Goal: Task Accomplishment & Management: Manage account settings

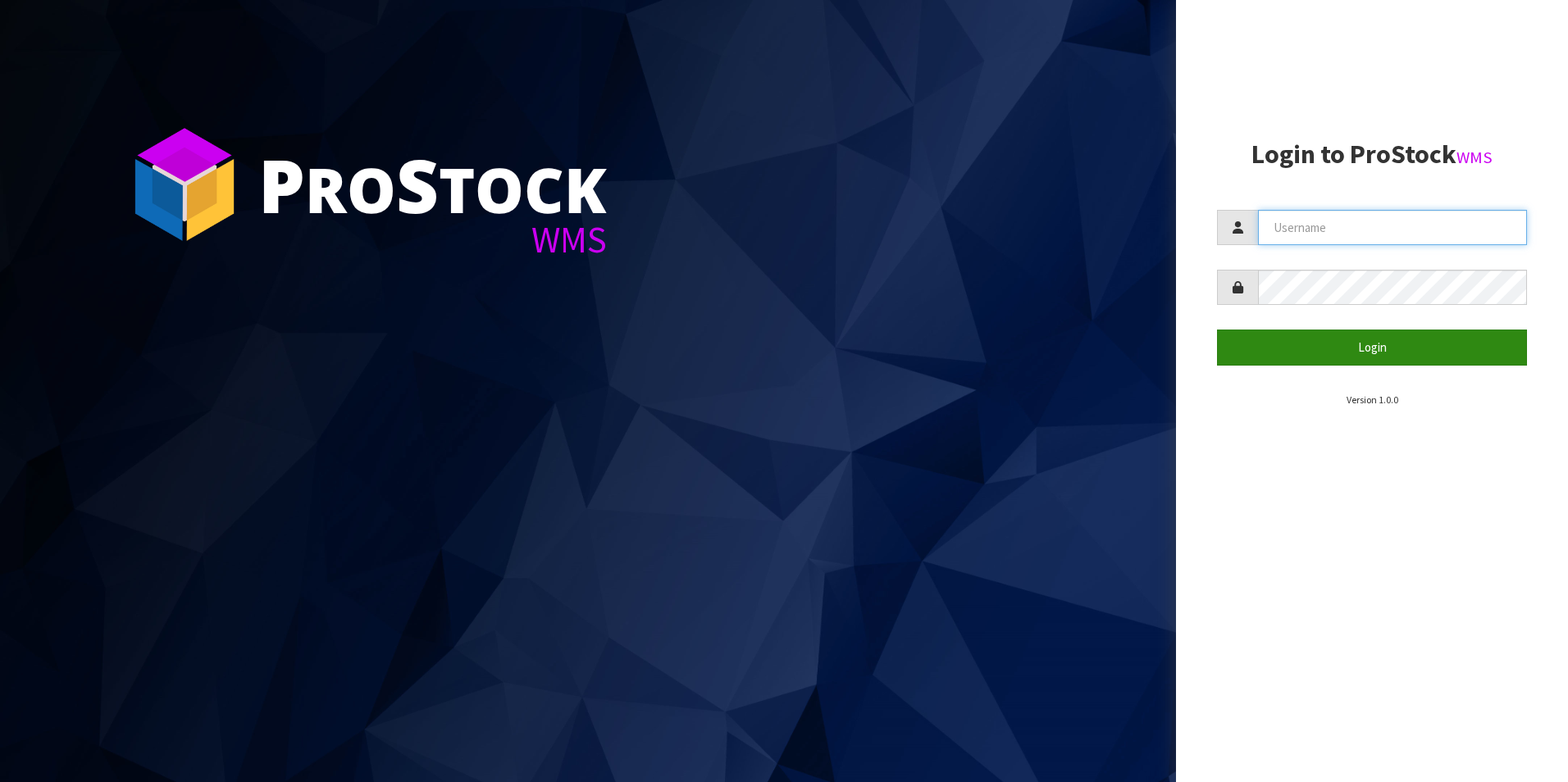
type input "DUTTNZ"
click at [1354, 341] on button "Login" at bounding box center [1372, 347] width 310 height 35
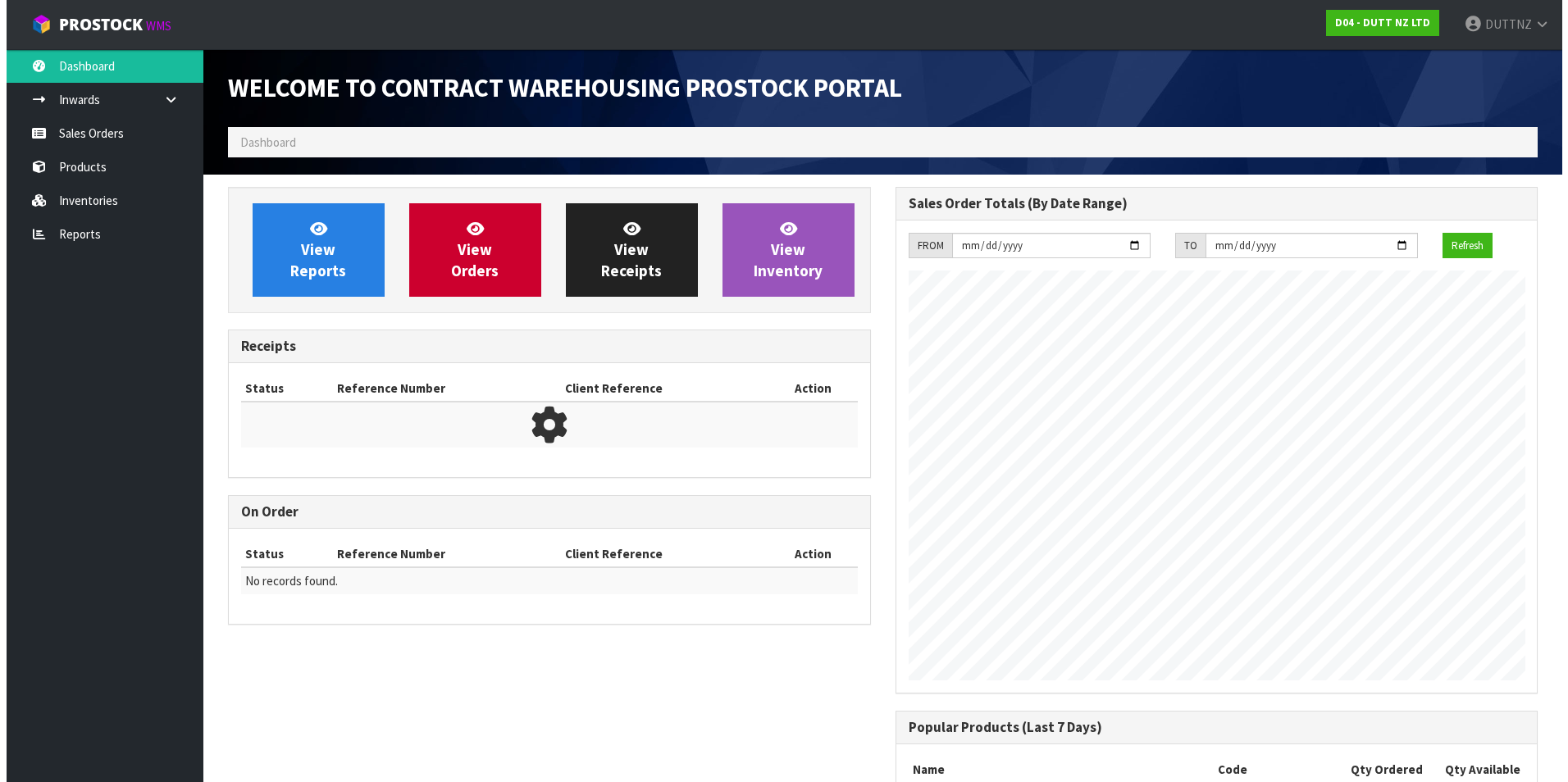
scroll to position [883, 667]
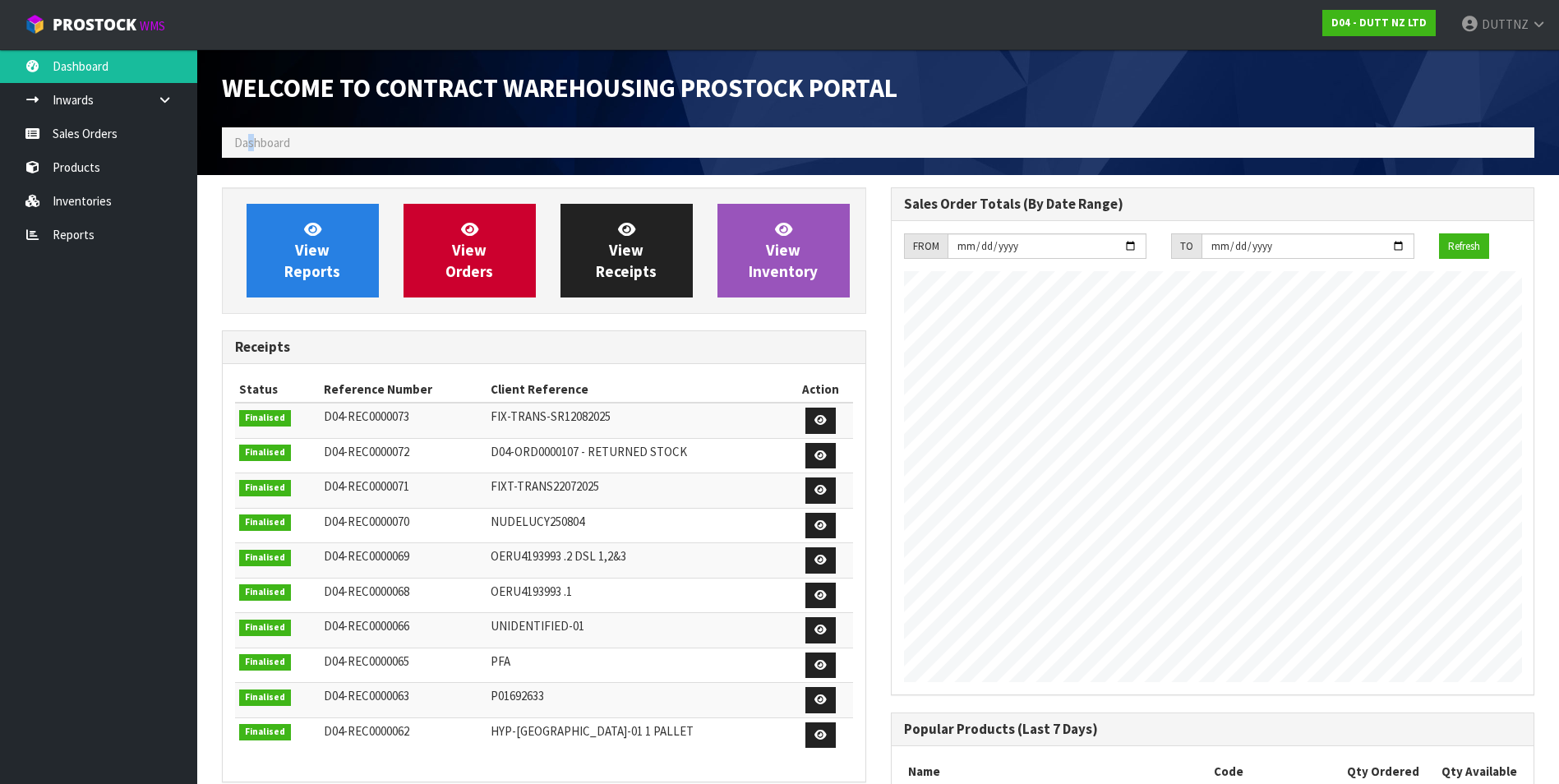
click at [251, 148] on span "Dashboard" at bounding box center [262, 142] width 56 height 15
click at [251, 148] on span "Dashboard" at bounding box center [262, 142] width 56 height 15
click at [96, 135] on link "Sales Orders" at bounding box center [98, 133] width 197 height 33
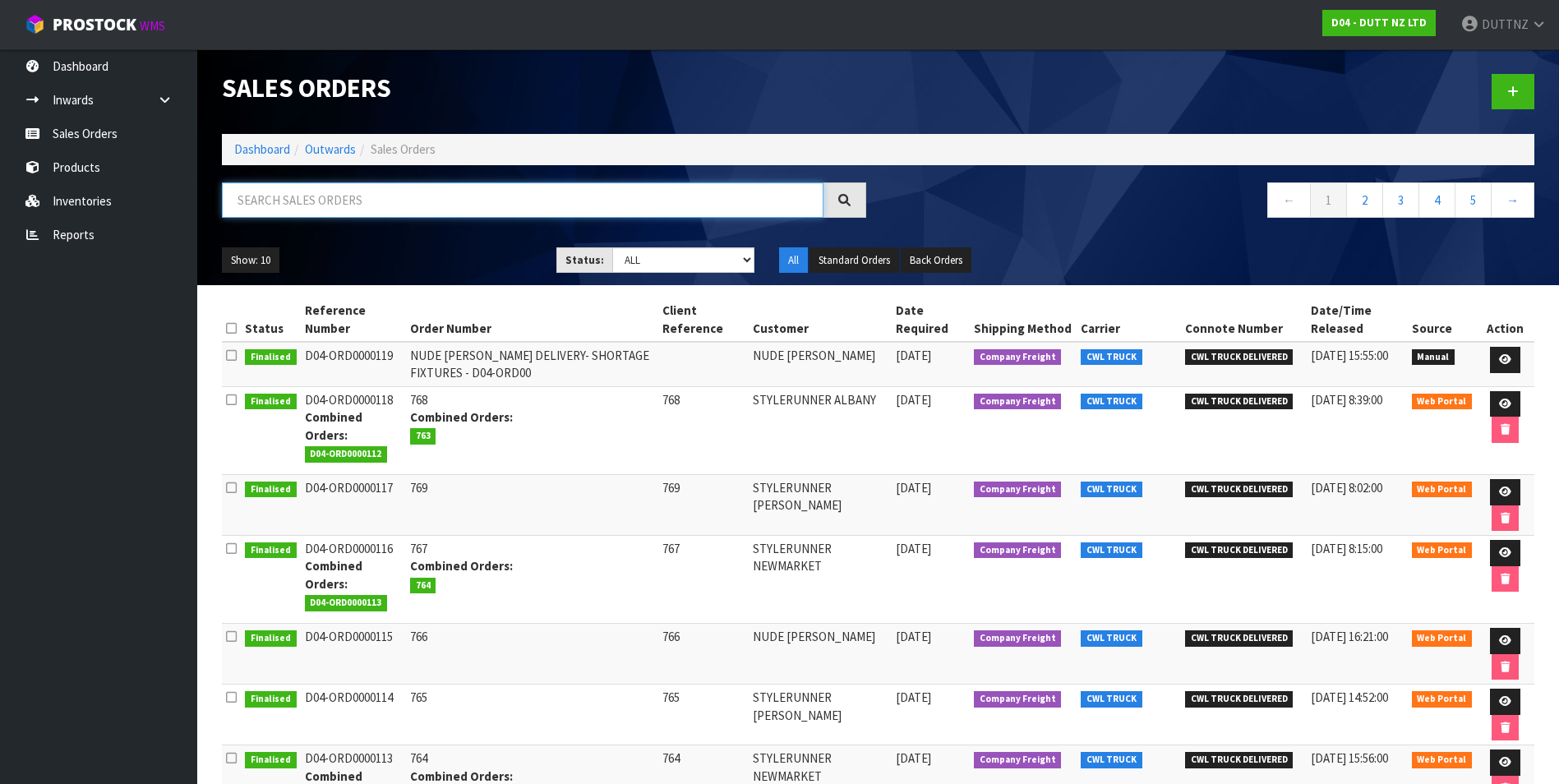
click at [382, 200] on input "text" at bounding box center [523, 199] width 602 height 35
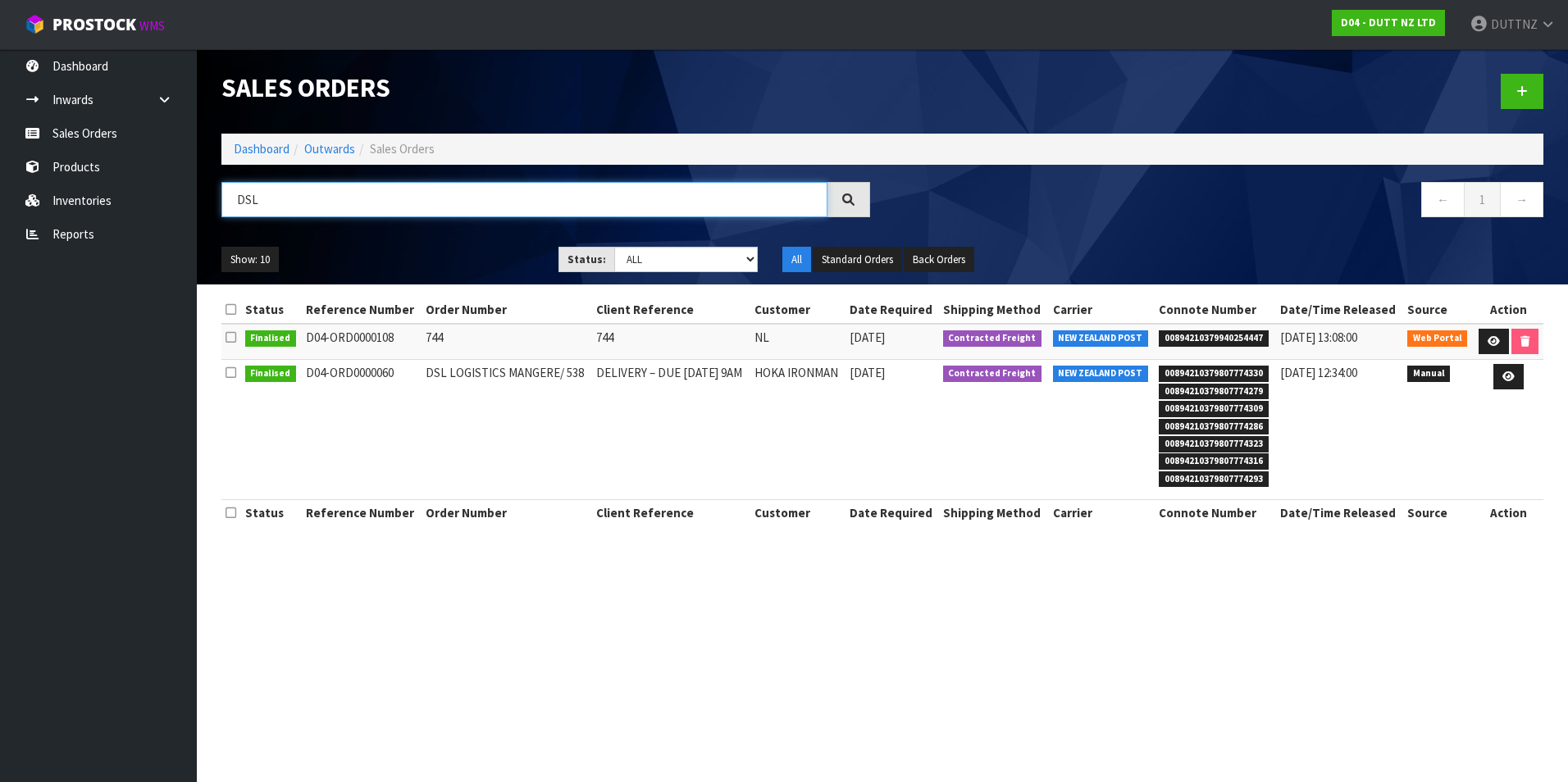
type input "DSL"
click at [350, 330] on td "D04-ORD0000108" at bounding box center [361, 341] width 120 height 35
click at [1491, 342] on icon at bounding box center [1494, 342] width 13 height 11
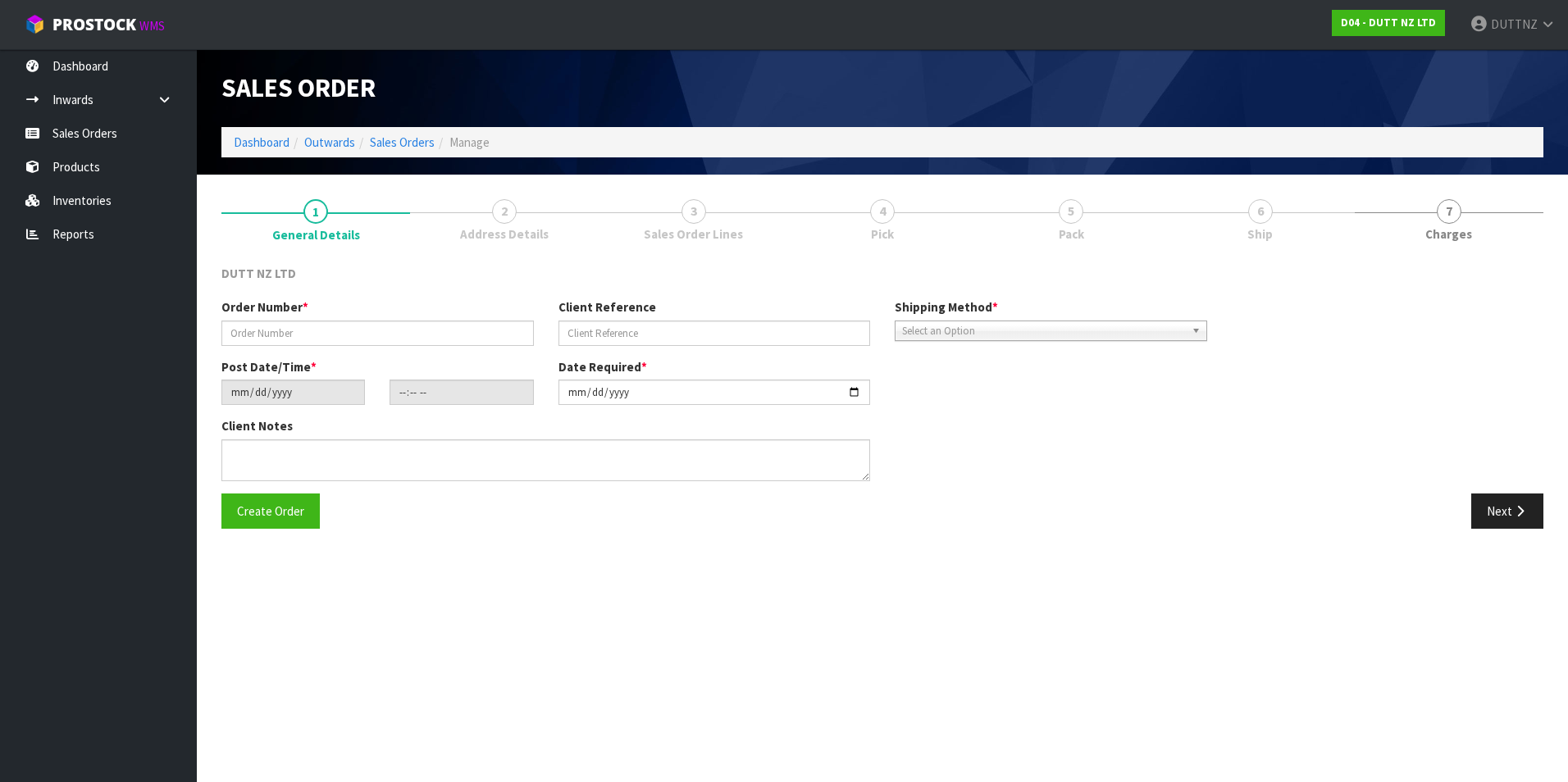
type input "744"
type input "[DATE]"
type input "19:30:00.000"
type input "[DATE]"
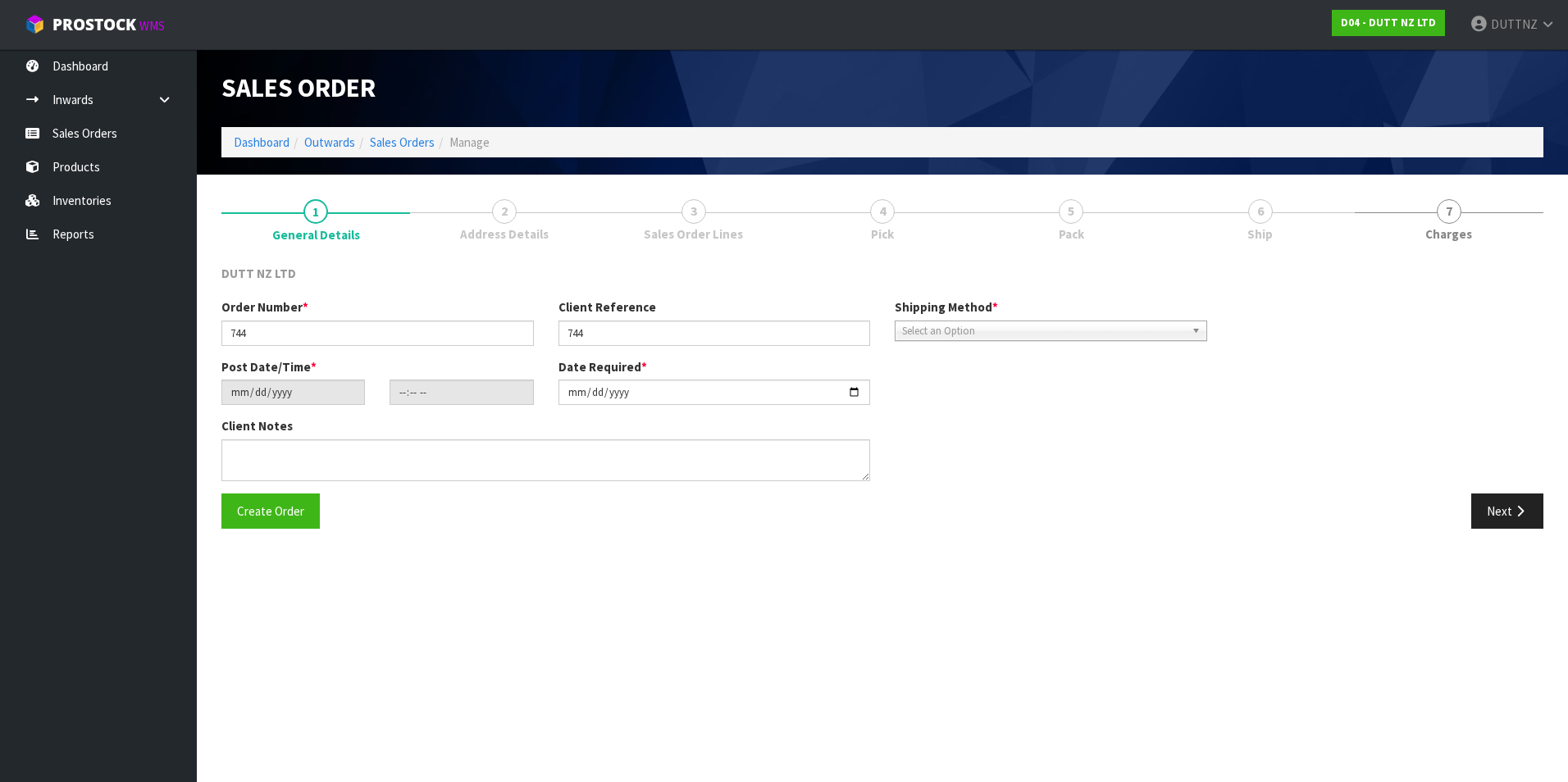
type textarea "DELVIERY TO STORE - DSL LOGISTICS [STREET_ADDRESS][PERSON_NAME]"
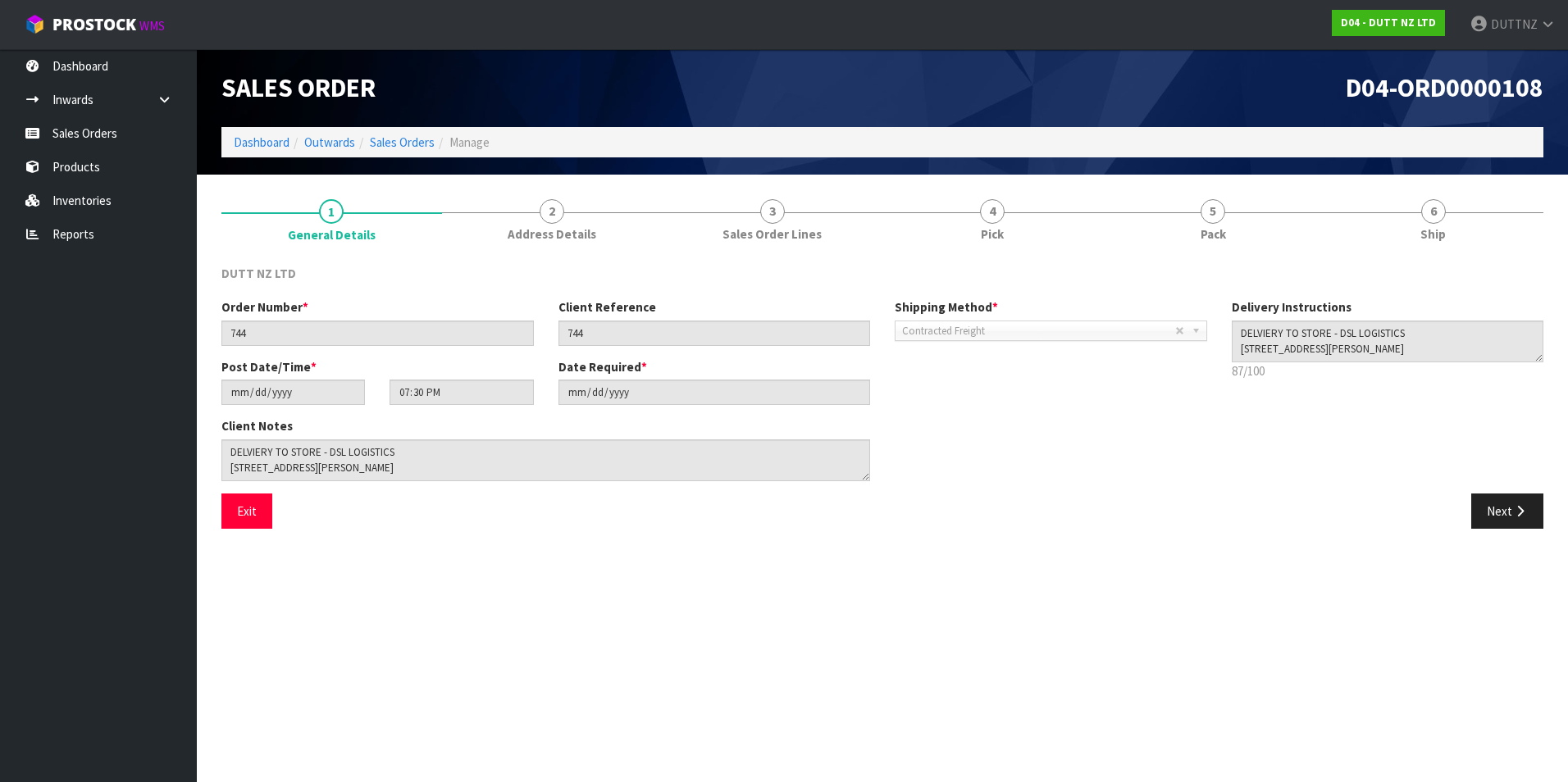
scroll to position [15, 0]
click at [1528, 499] on button "Next" at bounding box center [1507, 511] width 72 height 35
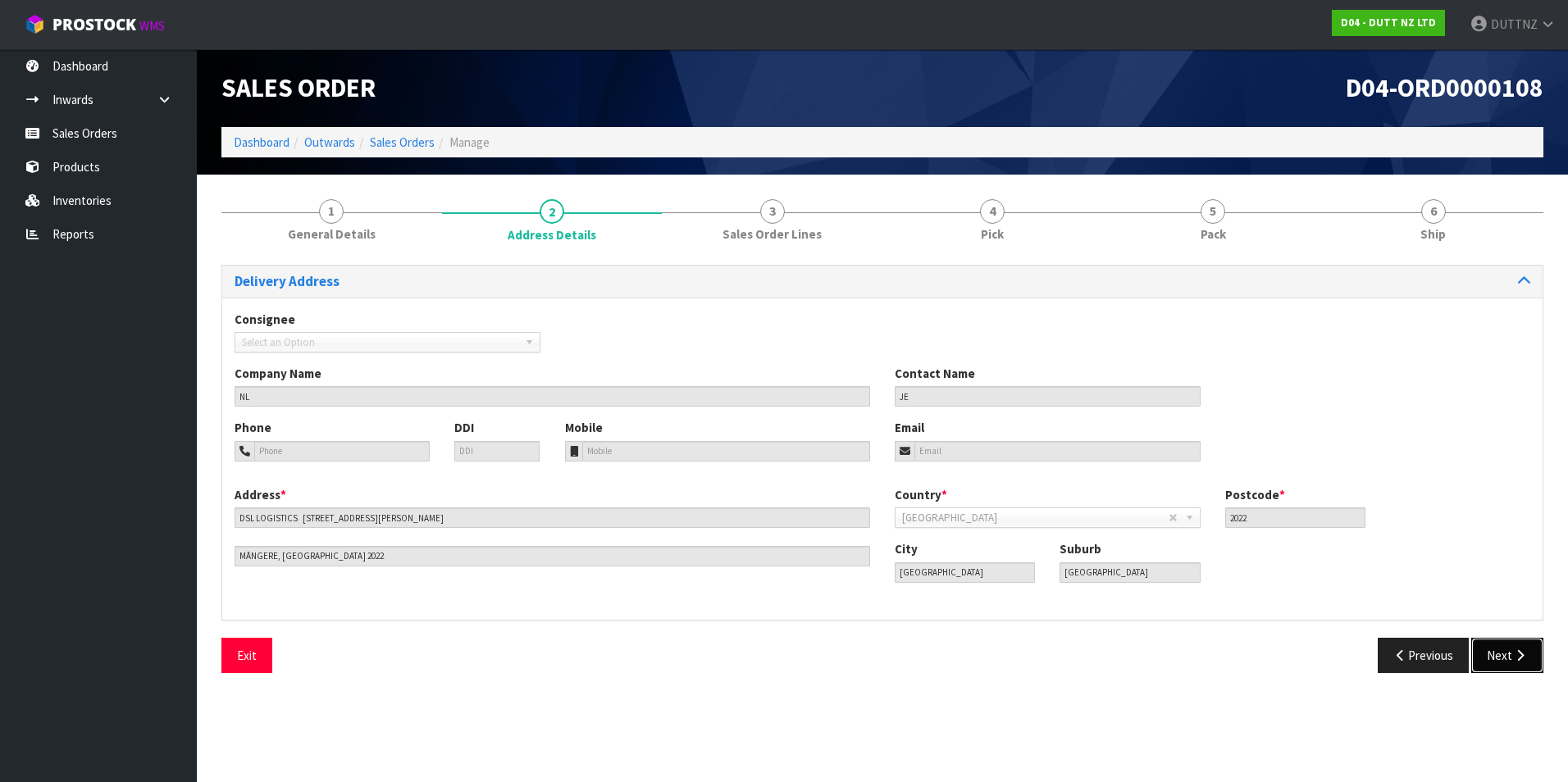
click at [1507, 649] on button "Next" at bounding box center [1507, 655] width 72 height 35
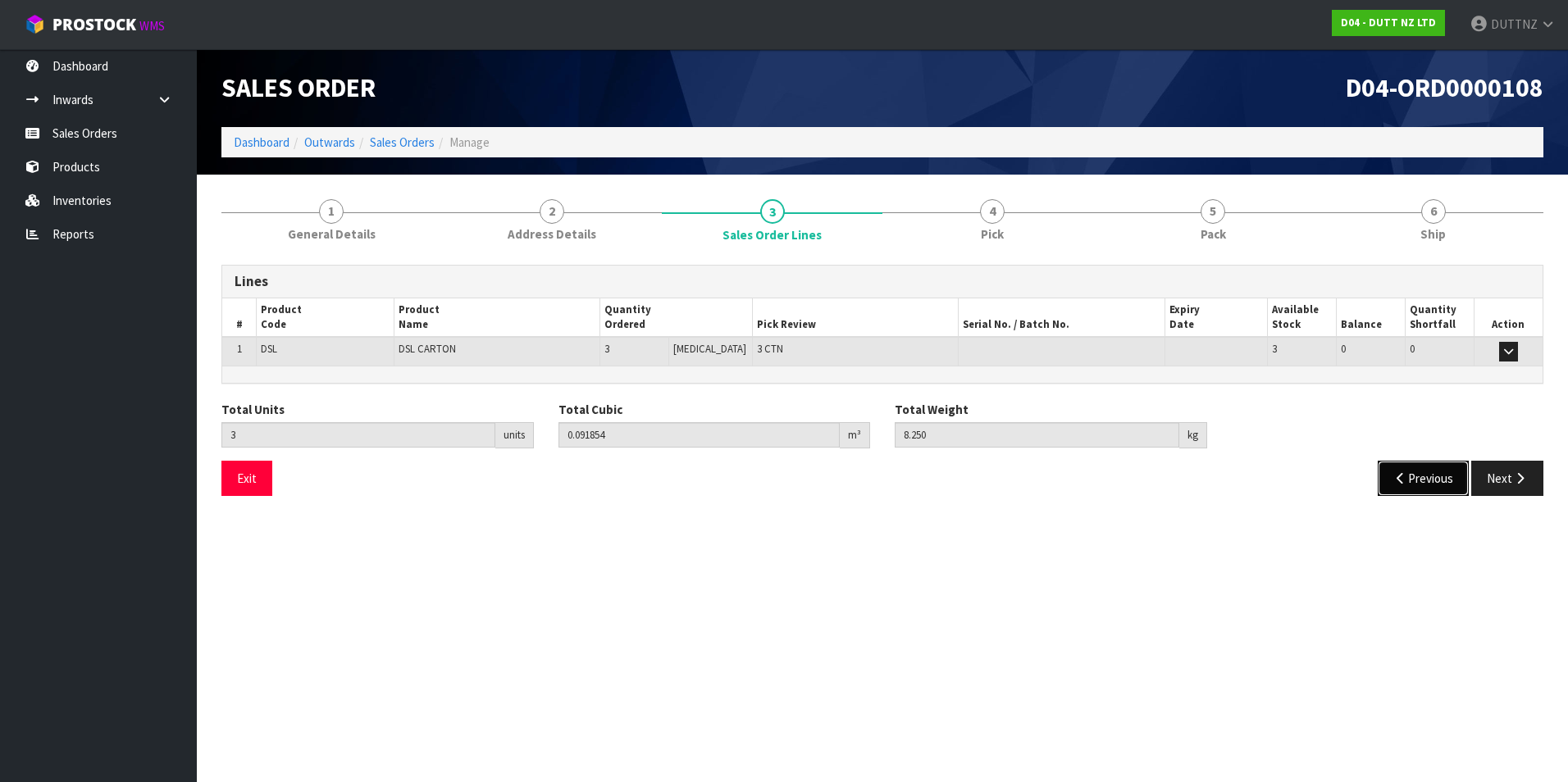
click at [1412, 492] on button "Previous" at bounding box center [1423, 478] width 92 height 35
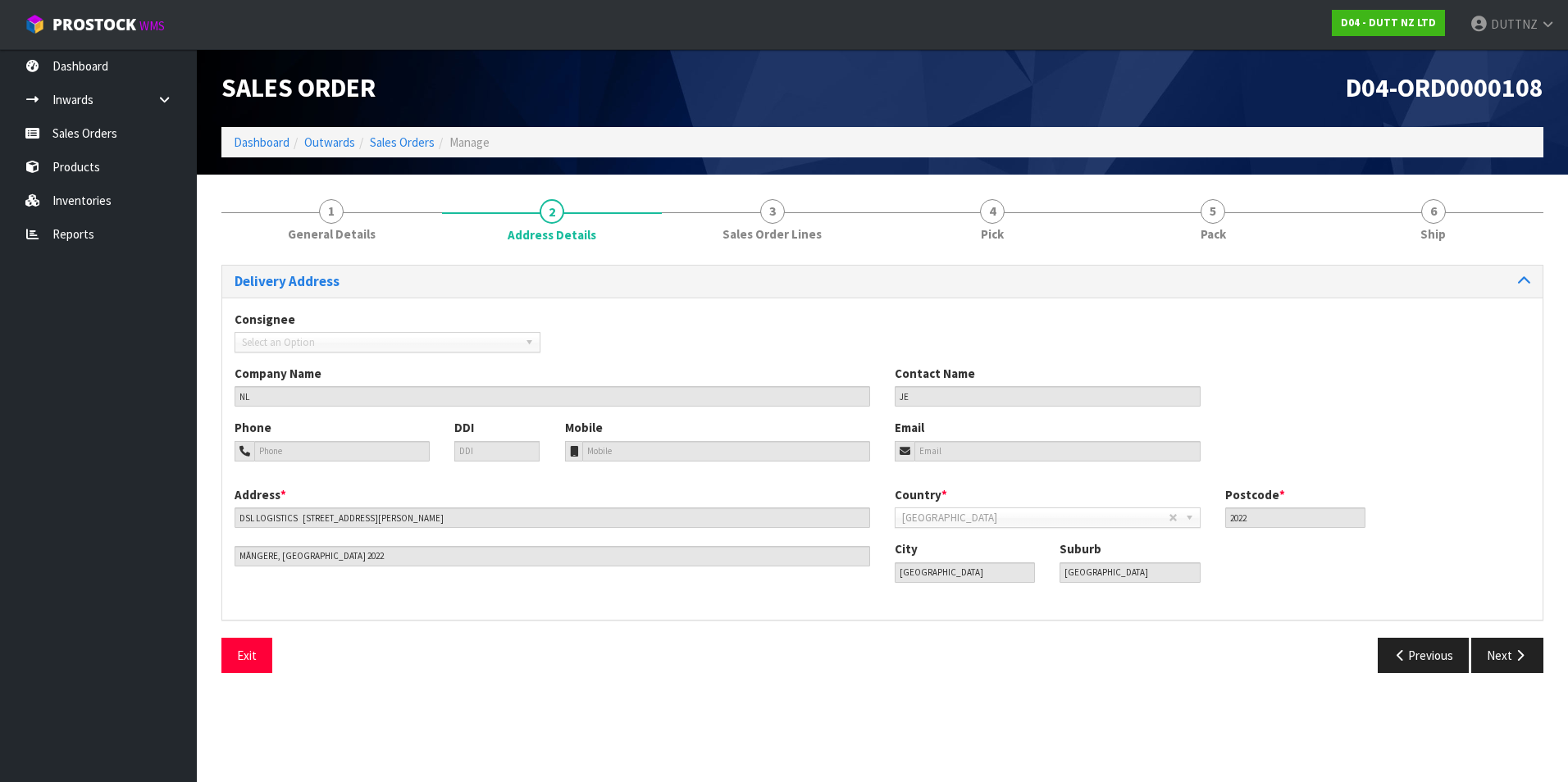
click at [1412, 492] on div "Country * [GEOGRAPHIC_DATA] [GEOGRAPHIC_DATA] [GEOGRAPHIC_DATA] [GEOGRAPHIC_DAT…" at bounding box center [1212, 513] width 660 height 54
click at [1438, 657] on button "Previous" at bounding box center [1423, 655] width 92 height 35
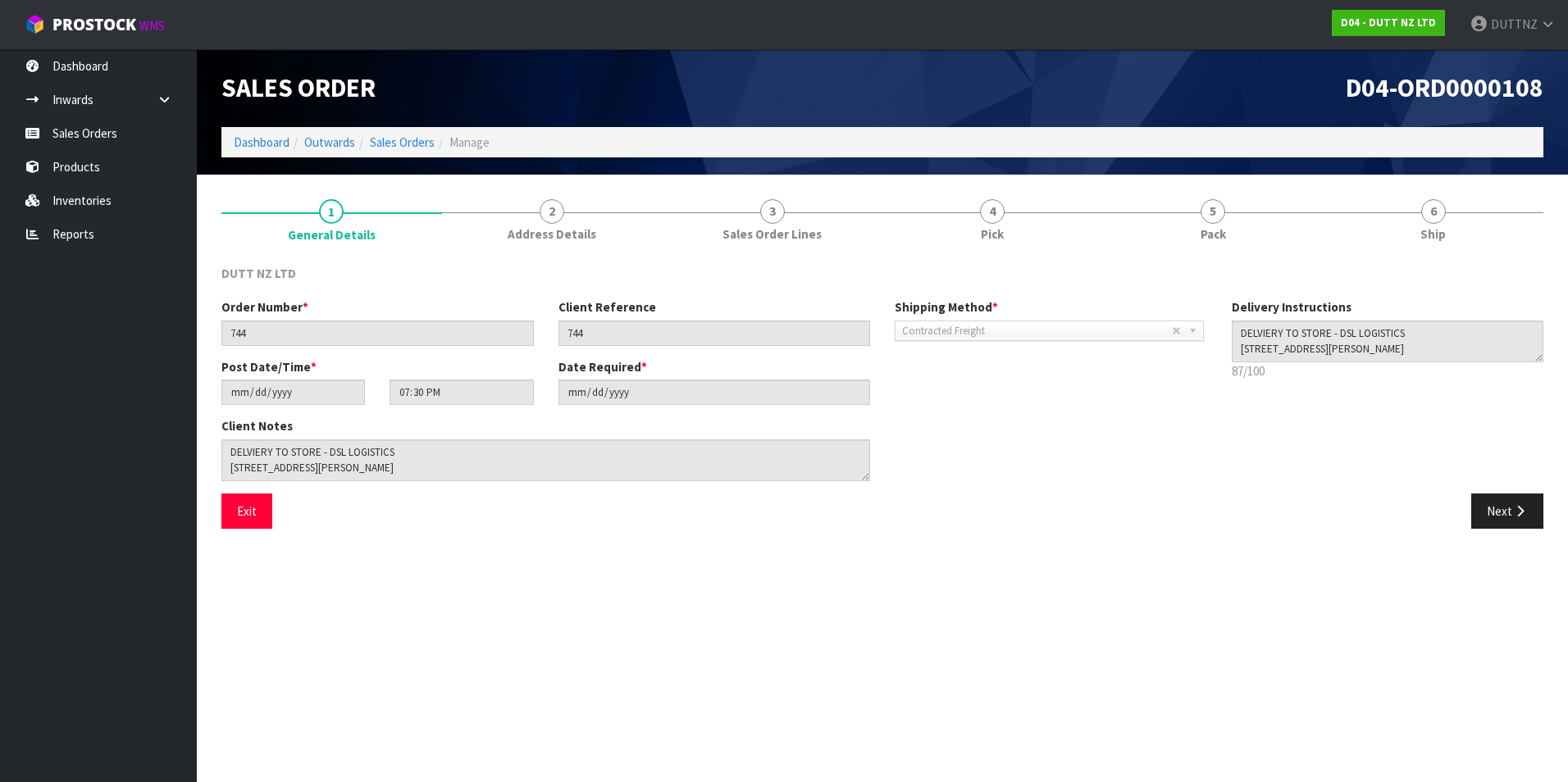
click at [1470, 94] on span "D04-ORD0000108" at bounding box center [1445, 87] width 198 height 32
copy span "ORD0000108"
